Goal: Transaction & Acquisition: Purchase product/service

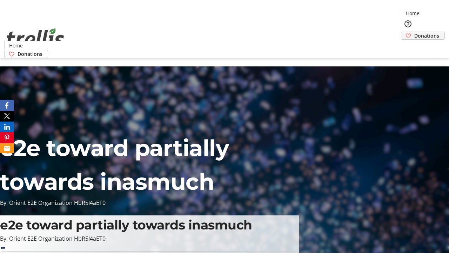
click at [414, 32] on span "Donations" at bounding box center [426, 35] width 25 height 7
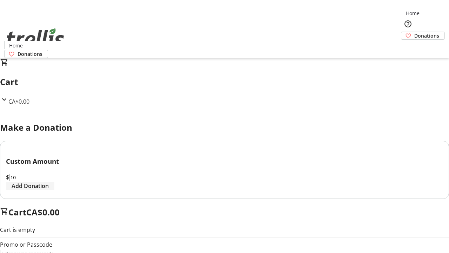
click at [49, 190] on span "Add Donation" at bounding box center [30, 185] width 37 height 8
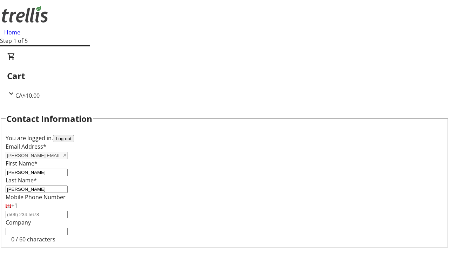
select select "CA"
type input "[STREET_ADDRESS][PERSON_NAME]"
type input "Kelowna"
select select "BC"
type input "Kelowna"
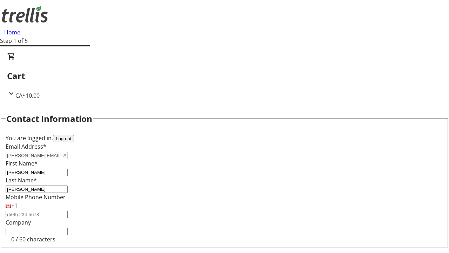
type input "V1Y 0C2"
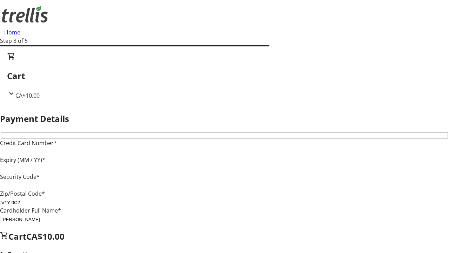
type input "V1Y 0C2"
